Goal: Task Accomplishment & Management: Manage account settings

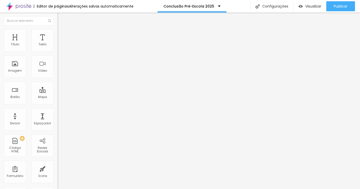
click at [61, 47] on input "[DATE] 23:00" at bounding box center [72, 44] width 23 height 5
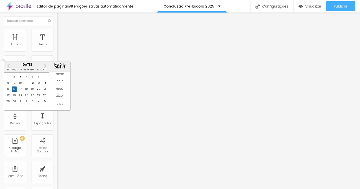
scroll to position [669, 0]
click at [45, 66] on span "Next Month" at bounding box center [45, 66] width 0 height 6
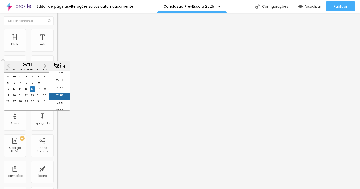
click at [45, 66] on span "Next Month" at bounding box center [45, 66] width 0 height 6
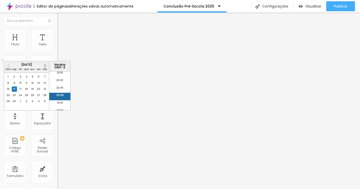
click at [45, 66] on span "Next Month" at bounding box center [45, 66] width 0 height 6
click at [38, 98] on div "22" at bounding box center [38, 95] width 5 height 5
type input "[DATE] 23:00"
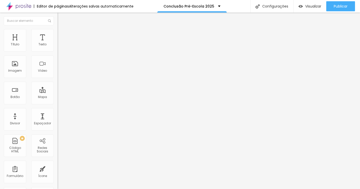
click at [61, 47] on input "[DATE] 23:00" at bounding box center [72, 44] width 23 height 5
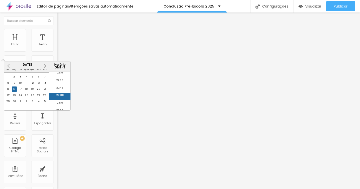
click at [47, 65] on button "Next Month" at bounding box center [45, 66] width 8 height 8
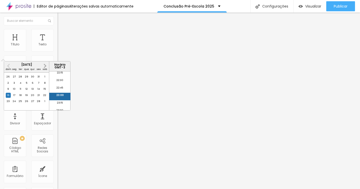
click at [47, 65] on button "Next Month" at bounding box center [45, 66] width 8 height 8
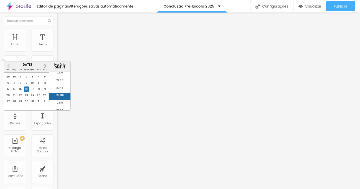
click at [47, 65] on button "Next Month" at bounding box center [45, 66] width 8 height 8
click at [40, 98] on div "22" at bounding box center [38, 95] width 5 height 5
type input "[DATE] 23:00"
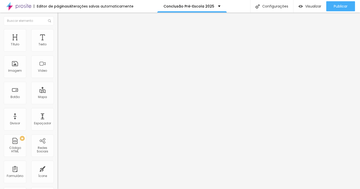
click at [58, 53] on span "Editar perguntas" at bounding box center [72, 51] width 29 height 4
drag, startPoint x: 162, startPoint y: 127, endPoint x: 171, endPoint y: 126, distance: 9.4
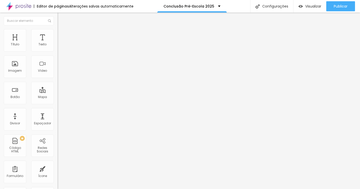
drag, startPoint x: 138, startPoint y: 123, endPoint x: 146, endPoint y: 121, distance: 9.1
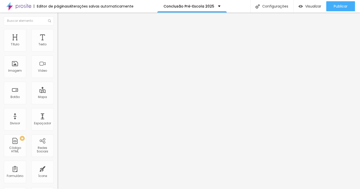
click at [309, 6] on span "Visualizar" at bounding box center [313, 6] width 16 height 4
